Goal: Contribute content

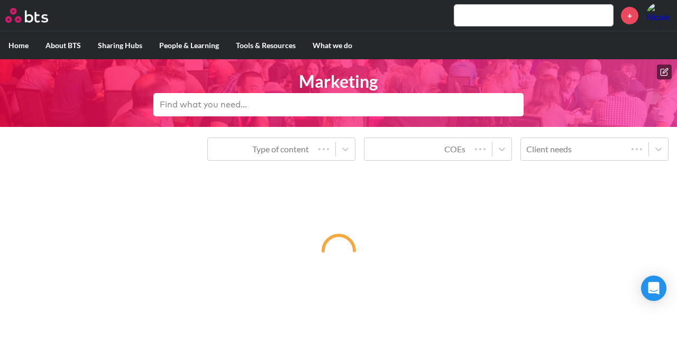
click at [666, 71] on icon at bounding box center [665, 70] width 5 height 5
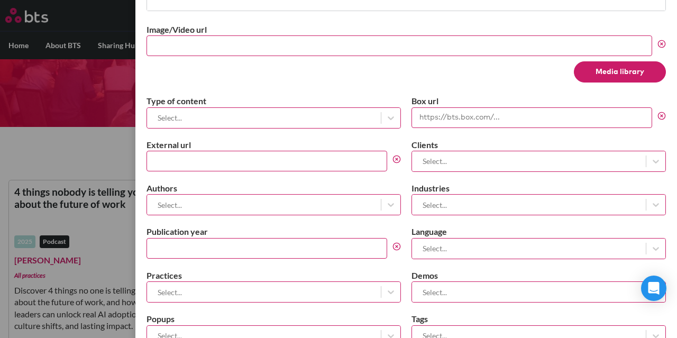
scroll to position [476, 0]
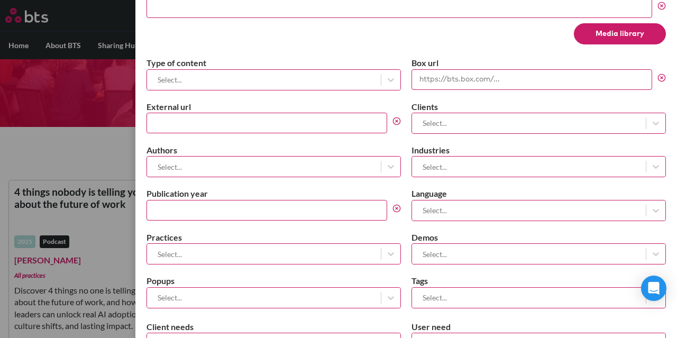
click at [333, 81] on div at bounding box center [263, 79] width 223 height 13
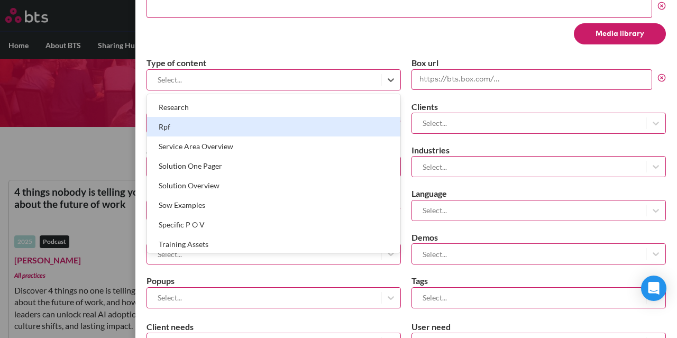
scroll to position [741, 0]
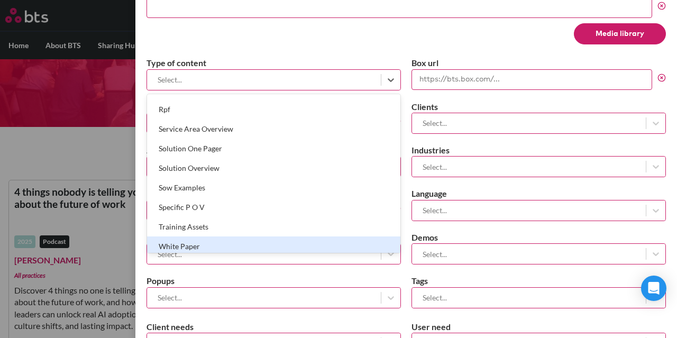
click at [259, 240] on div "White Paper" at bounding box center [274, 247] width 254 height 20
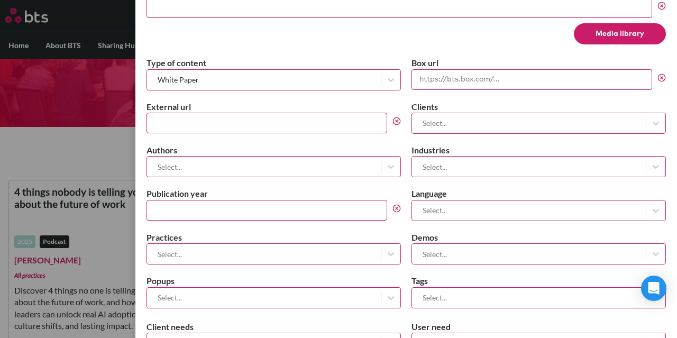
click at [267, 118] on input "External url" at bounding box center [267, 123] width 241 height 21
paste input "[URL][DOMAIN_NAME]"
type input "[URL][DOMAIN_NAME]"
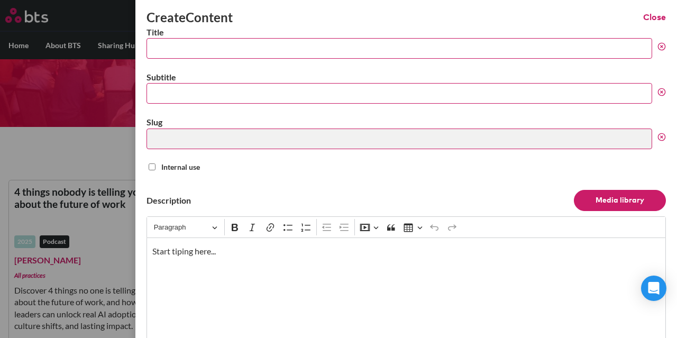
scroll to position [0, 0]
click at [185, 42] on input "Title" at bounding box center [400, 48] width 506 height 21
paste input "Designing sales kick-offs that work"
type input "Designing sales kick-offs that work"
type input "designing-sales-kick-offs-that-work"
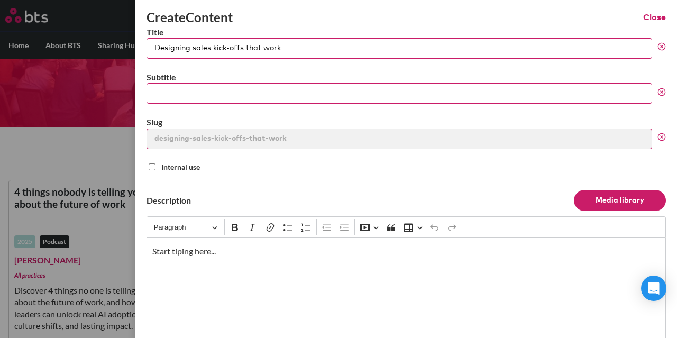
type input "Designing sales kick-offs that work"
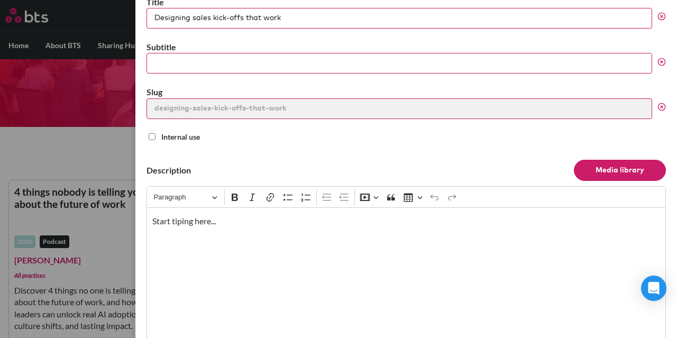
scroll to position [53, 0]
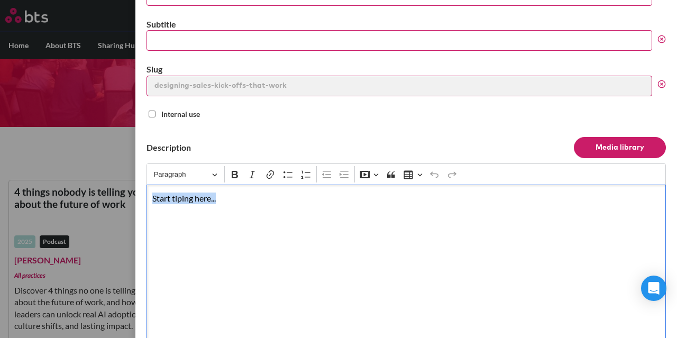
drag, startPoint x: 229, startPoint y: 200, endPoint x: 133, endPoint y: 199, distance: 95.3
click at [133, 127] on div "Create Content Close Title Designing sales kick-offs that work Subtitle Slug de…" at bounding box center [338, 127] width 677 height 0
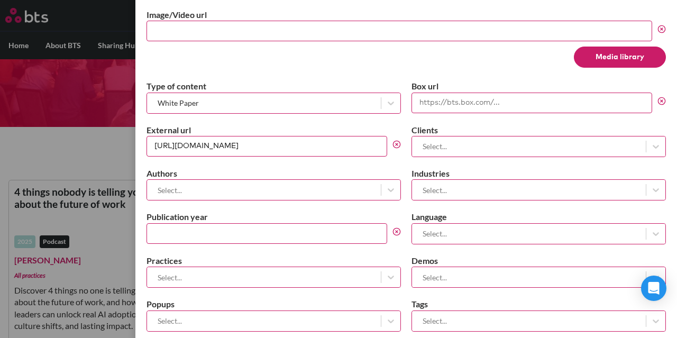
scroll to position [529, 0]
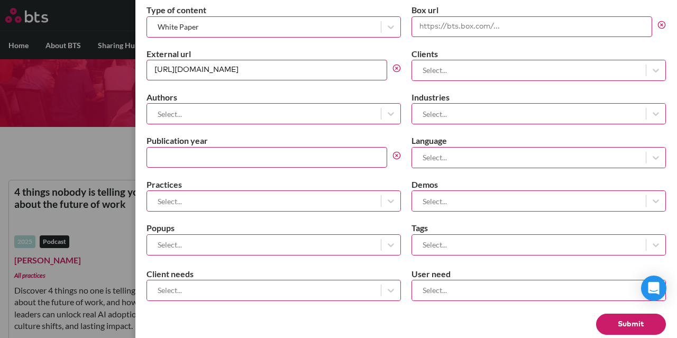
click at [339, 107] on div at bounding box center [263, 113] width 223 height 13
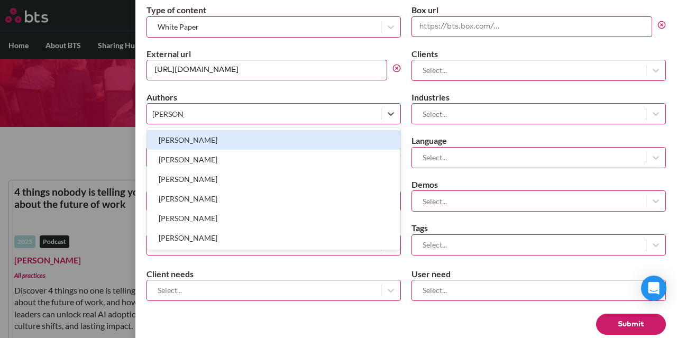
type input "[PERSON_NAME]"
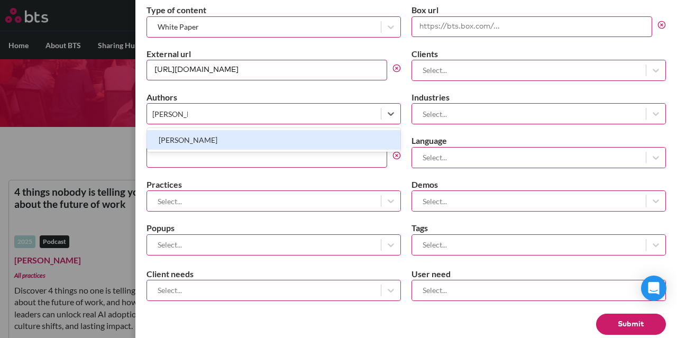
click at [327, 137] on div "[PERSON_NAME]" at bounding box center [274, 140] width 254 height 20
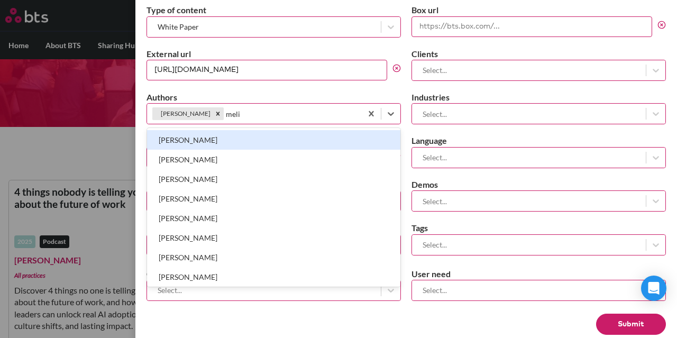
type input "melia"
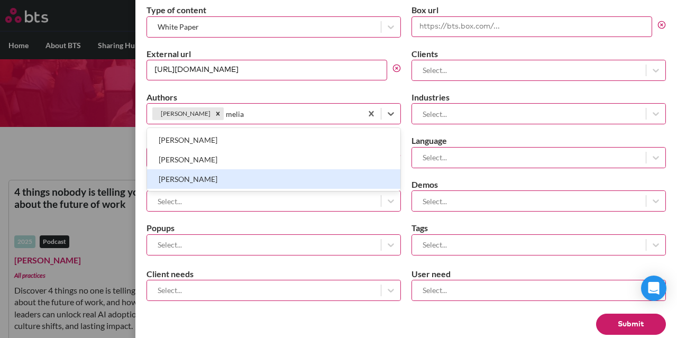
click at [327, 169] on div "[PERSON_NAME]" at bounding box center [274, 179] width 254 height 20
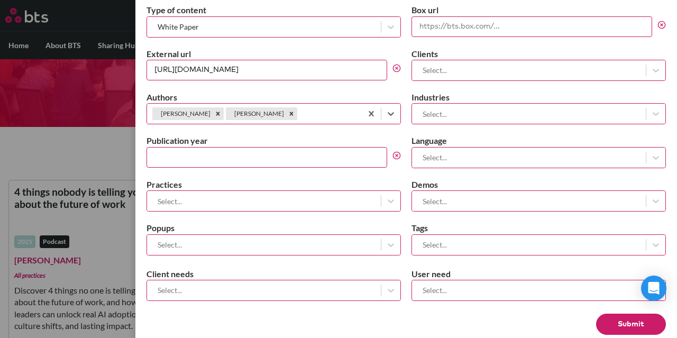
click at [241, 158] on input "Publication year" at bounding box center [267, 157] width 241 height 21
type input "2025"
click at [240, 195] on div at bounding box center [263, 201] width 223 height 13
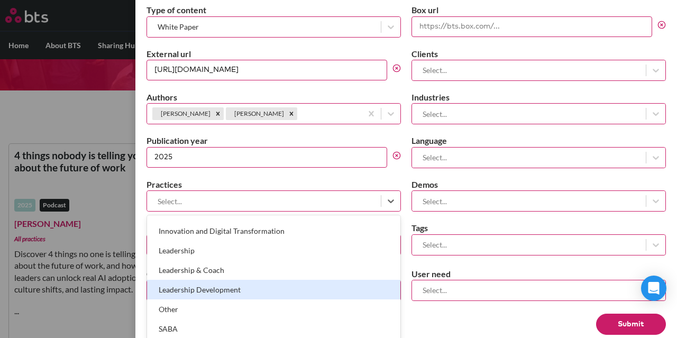
scroll to position [276, 0]
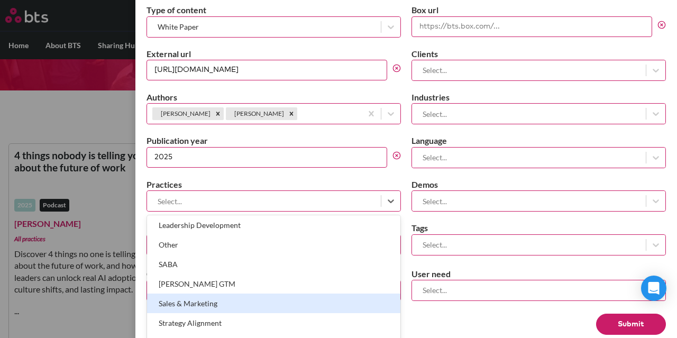
click at [341, 299] on div "Sales & Marketing" at bounding box center [274, 304] width 254 height 20
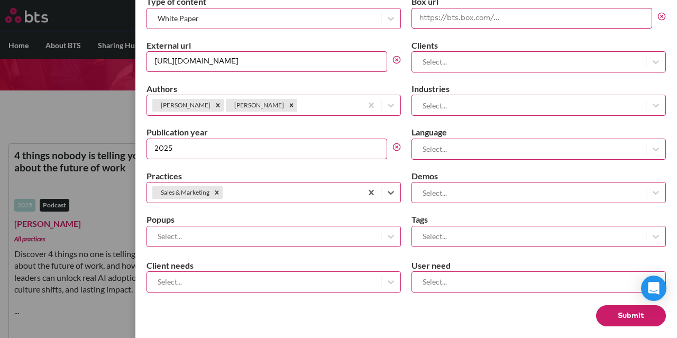
scroll to position [543, 0]
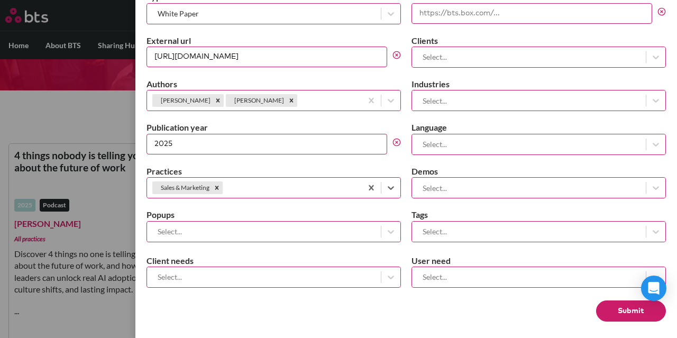
click at [325, 274] on div at bounding box center [263, 276] width 223 height 13
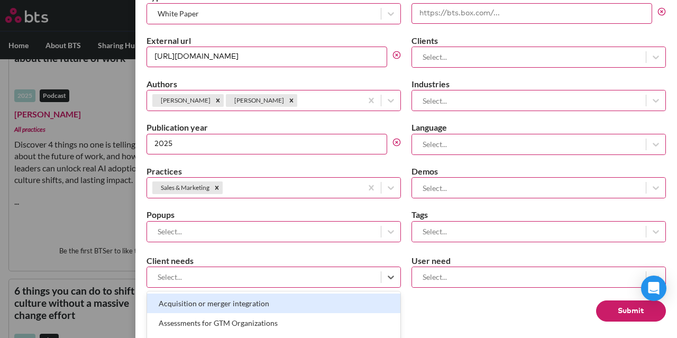
scroll to position [148, 0]
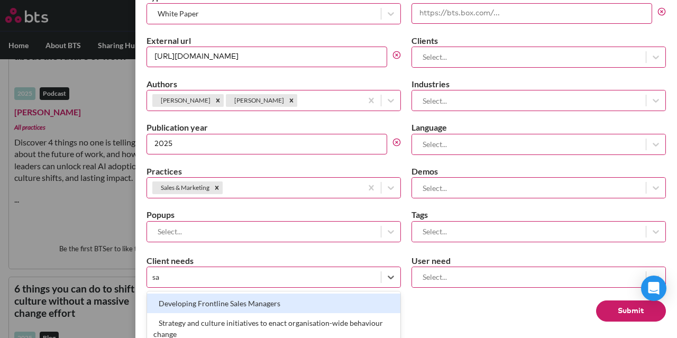
type input "s"
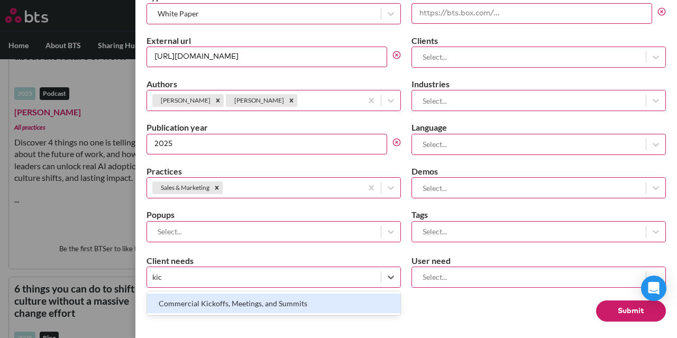
type input "kick"
click at [338, 296] on div "Commercial Kickoffs, Meetings, and Summits" at bounding box center [274, 304] width 254 height 20
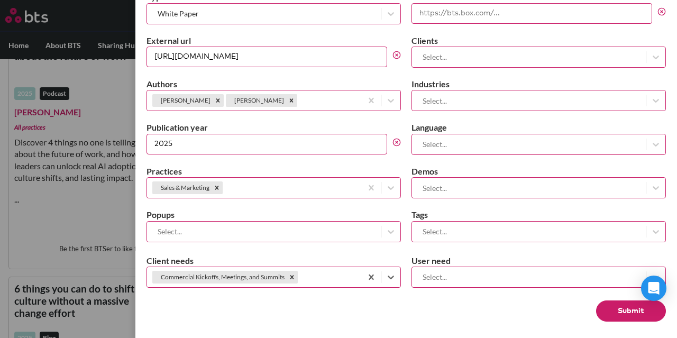
click at [487, 138] on div at bounding box center [529, 144] width 223 height 13
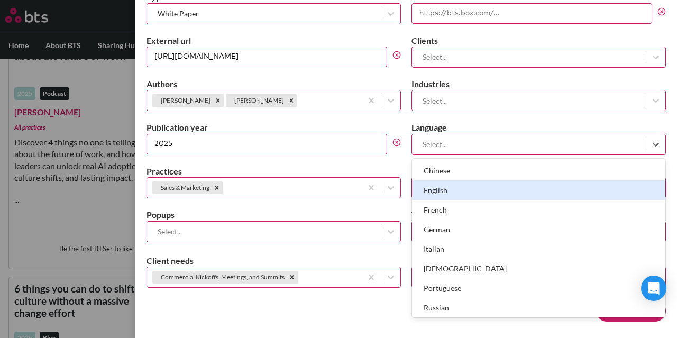
click at [484, 186] on div "English" at bounding box center [539, 190] width 254 height 20
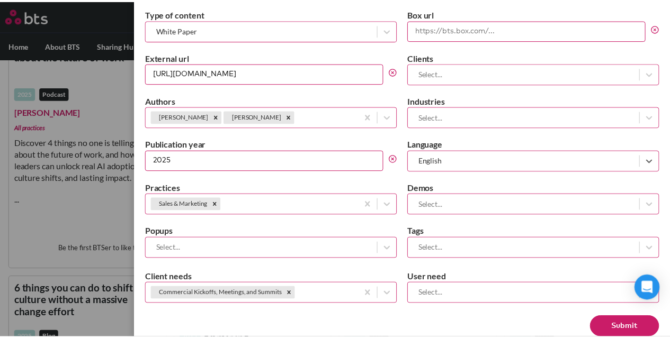
scroll to position [543, 0]
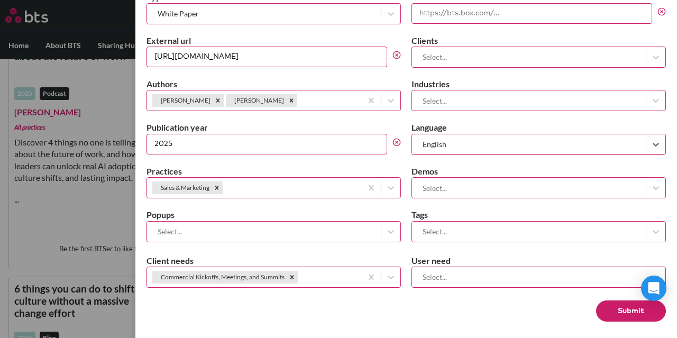
click at [608, 305] on button "Submit" at bounding box center [631, 311] width 70 height 21
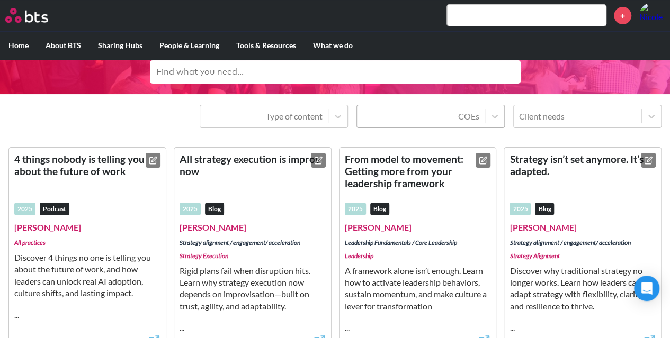
scroll to position [0, 0]
